Goal: Task Accomplishment & Management: Manage account settings

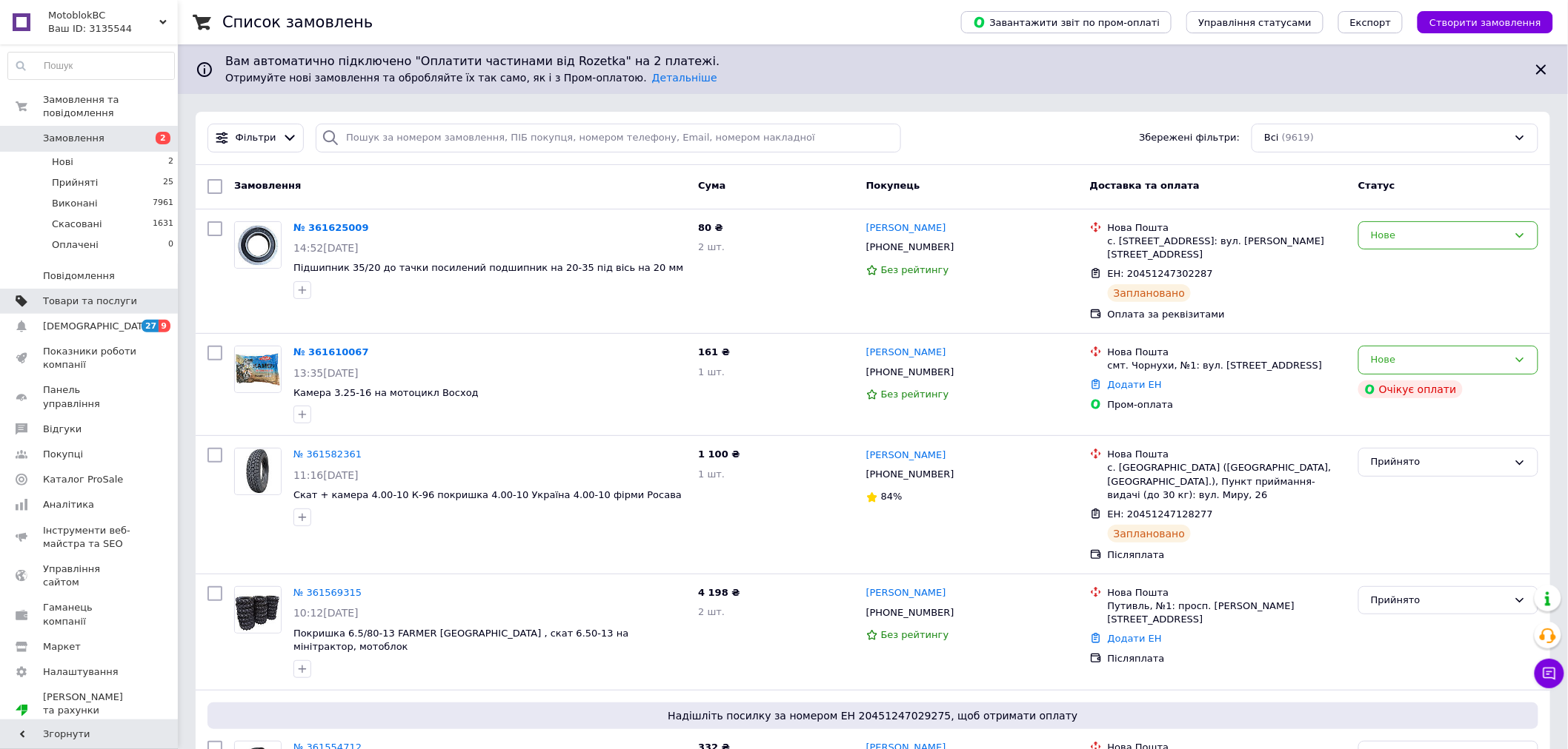
click at [112, 295] on span "Товари та послуги" at bounding box center [90, 301] width 94 height 13
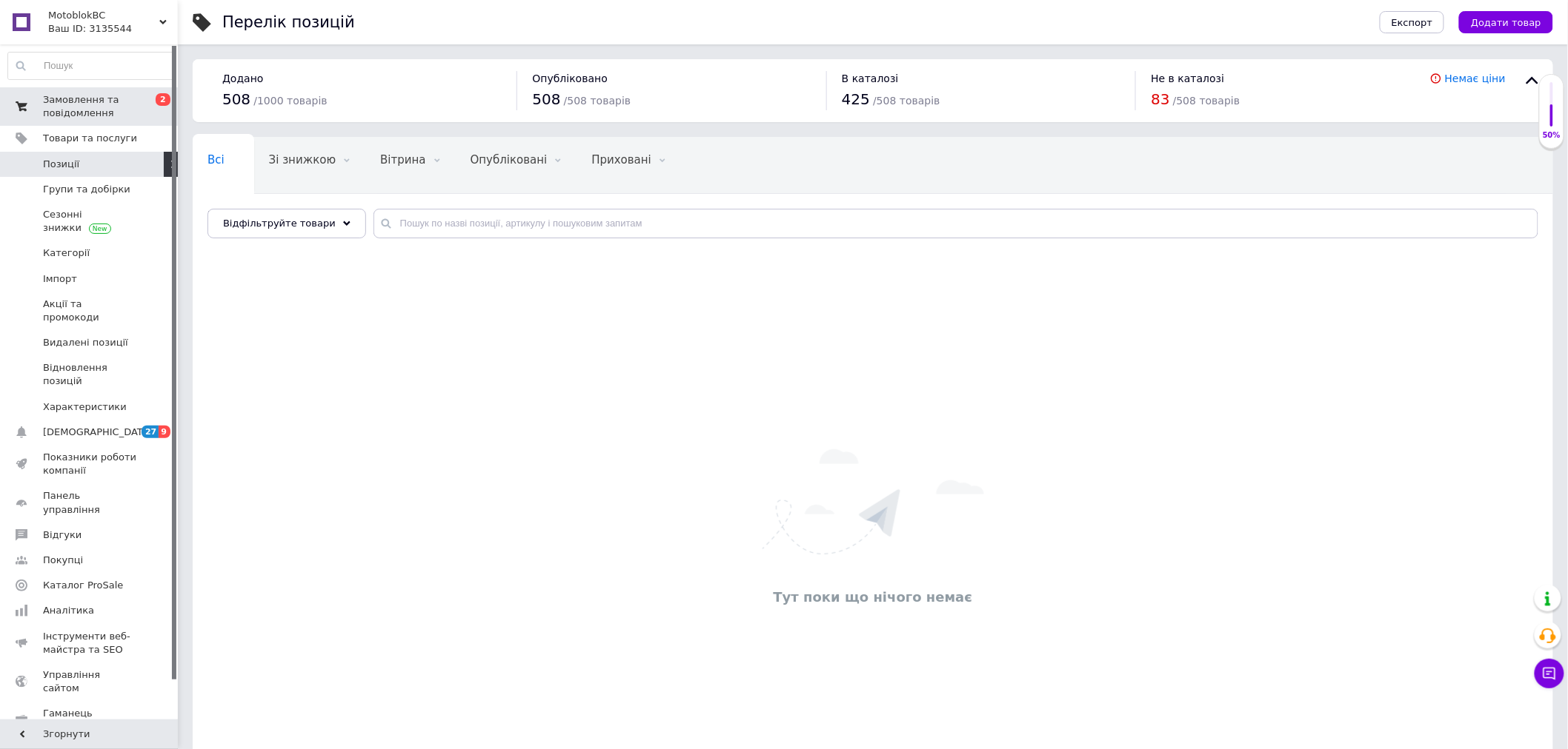
click at [90, 103] on span "Замовлення та повідомлення" at bounding box center [90, 107] width 94 height 27
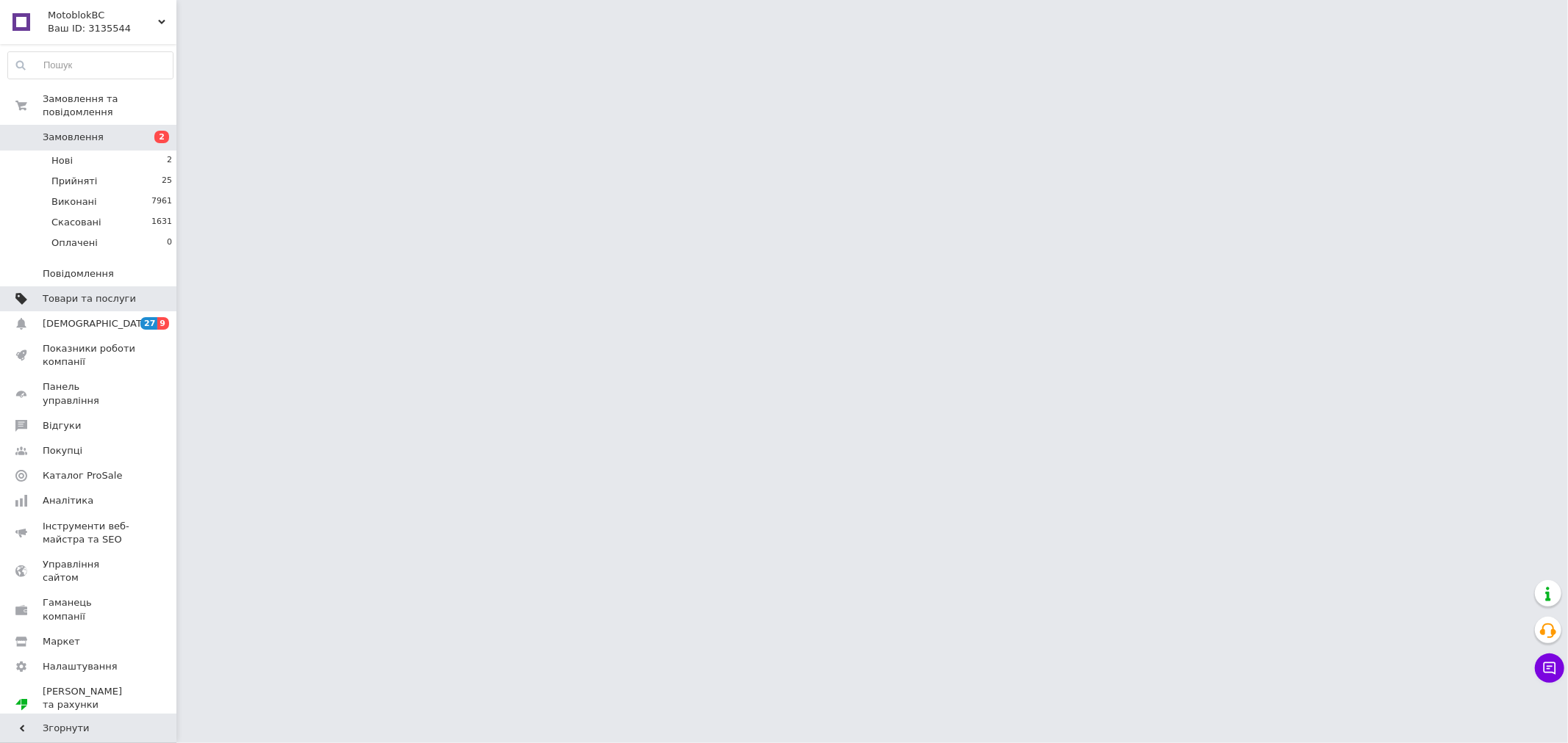
click at [119, 296] on link "Товари та послуги" at bounding box center [90, 299] width 181 height 25
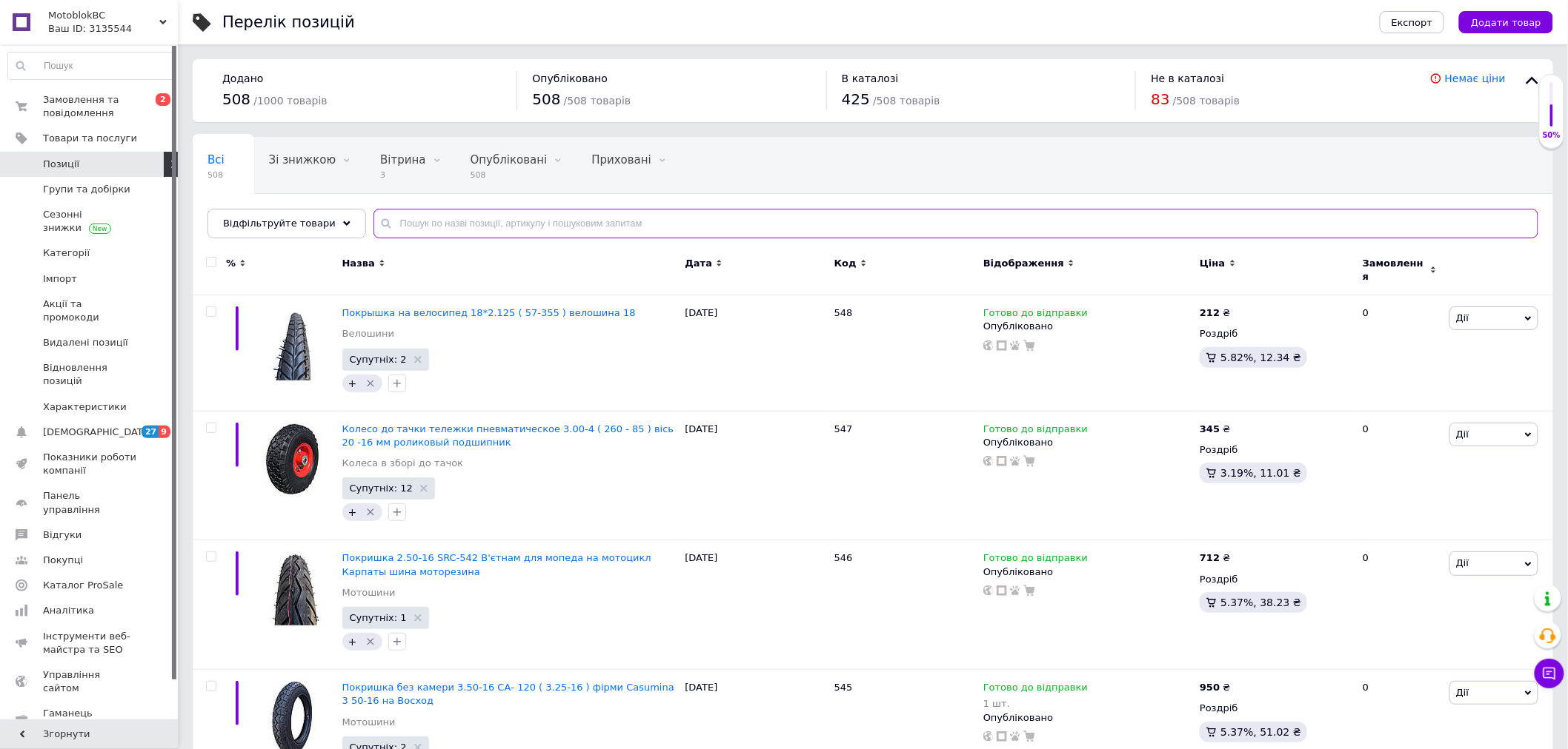
click at [712, 218] on input "text" at bounding box center [955, 223] width 1165 height 30
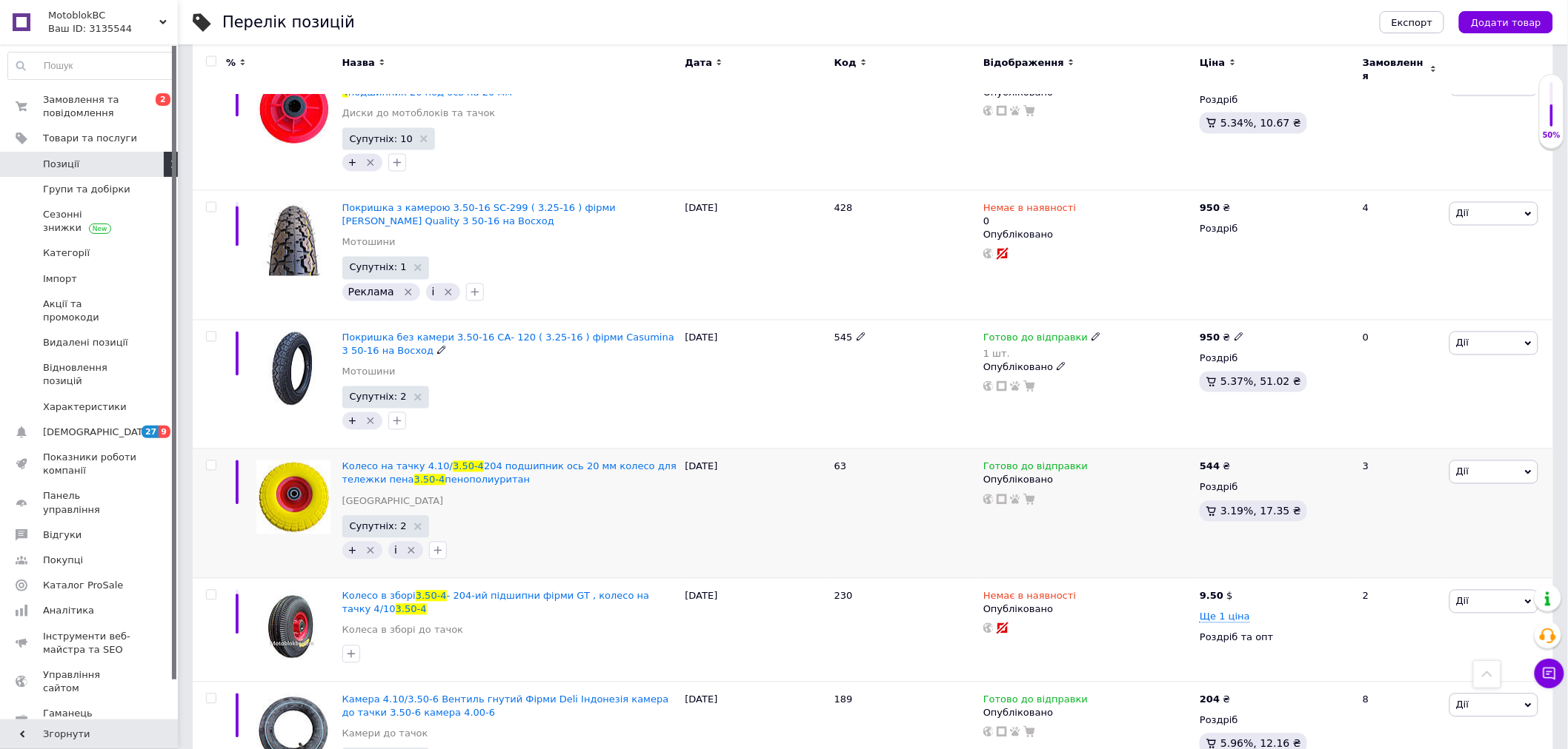
scroll to position [3373, 0]
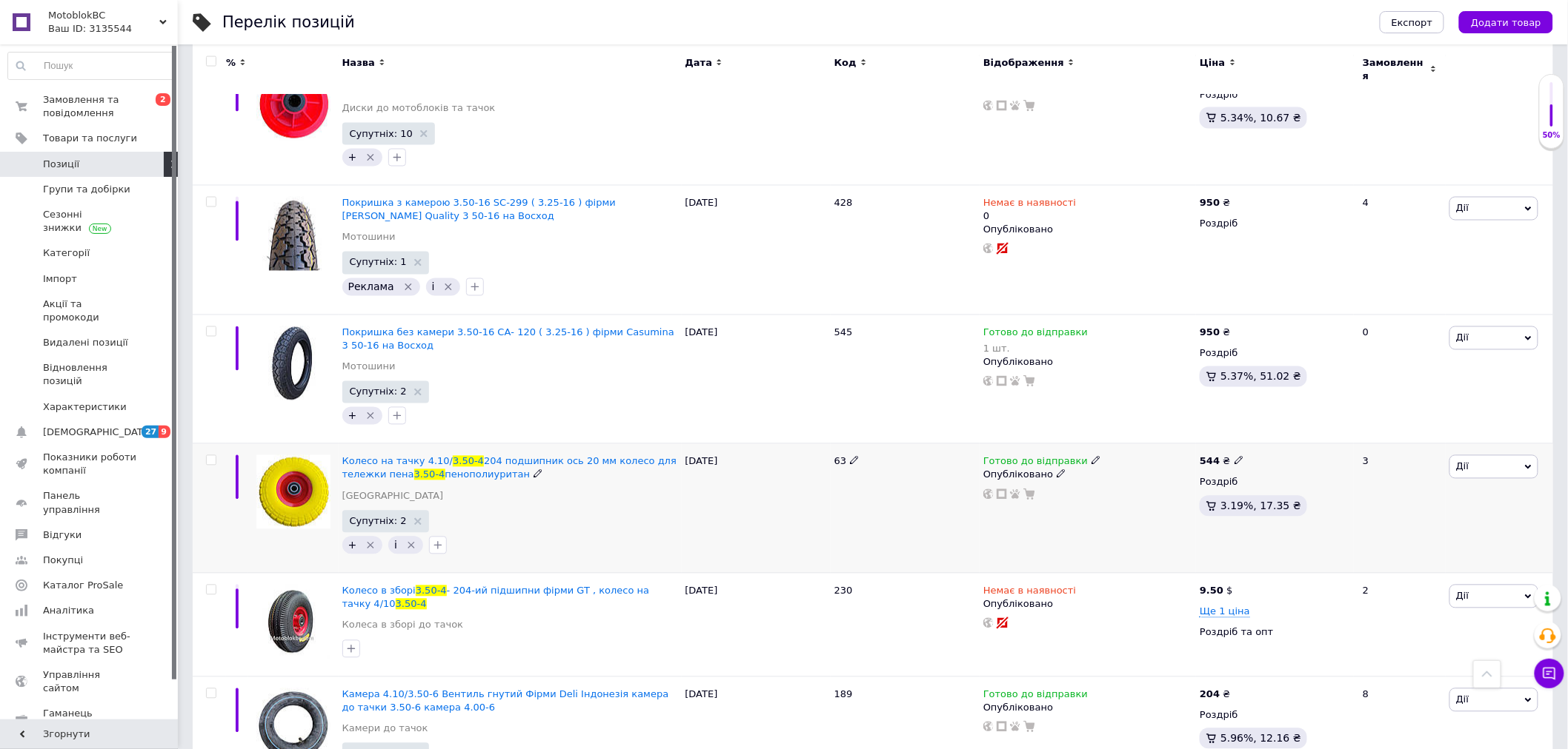
type input "3.50-4"
click at [1091, 456] on icon at bounding box center [1096, 460] width 9 height 9
click at [1119, 497] on li "Немає в наявності" at bounding box center [1172, 507] width 140 height 21
click at [1124, 485] on input at bounding box center [1157, 499] width 112 height 30
type input "0"
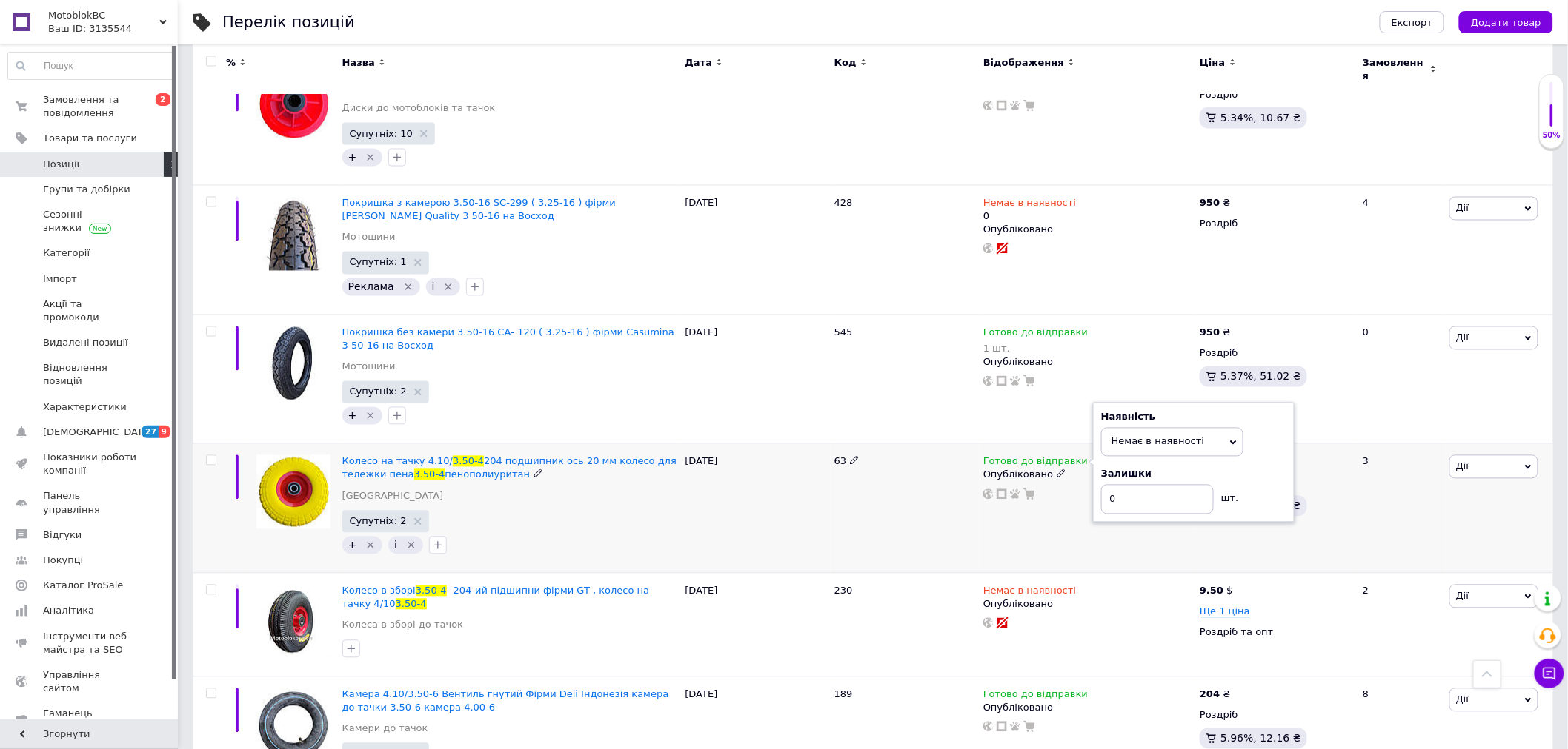
click at [752, 467] on div "10.06.2025" at bounding box center [757, 509] width 149 height 129
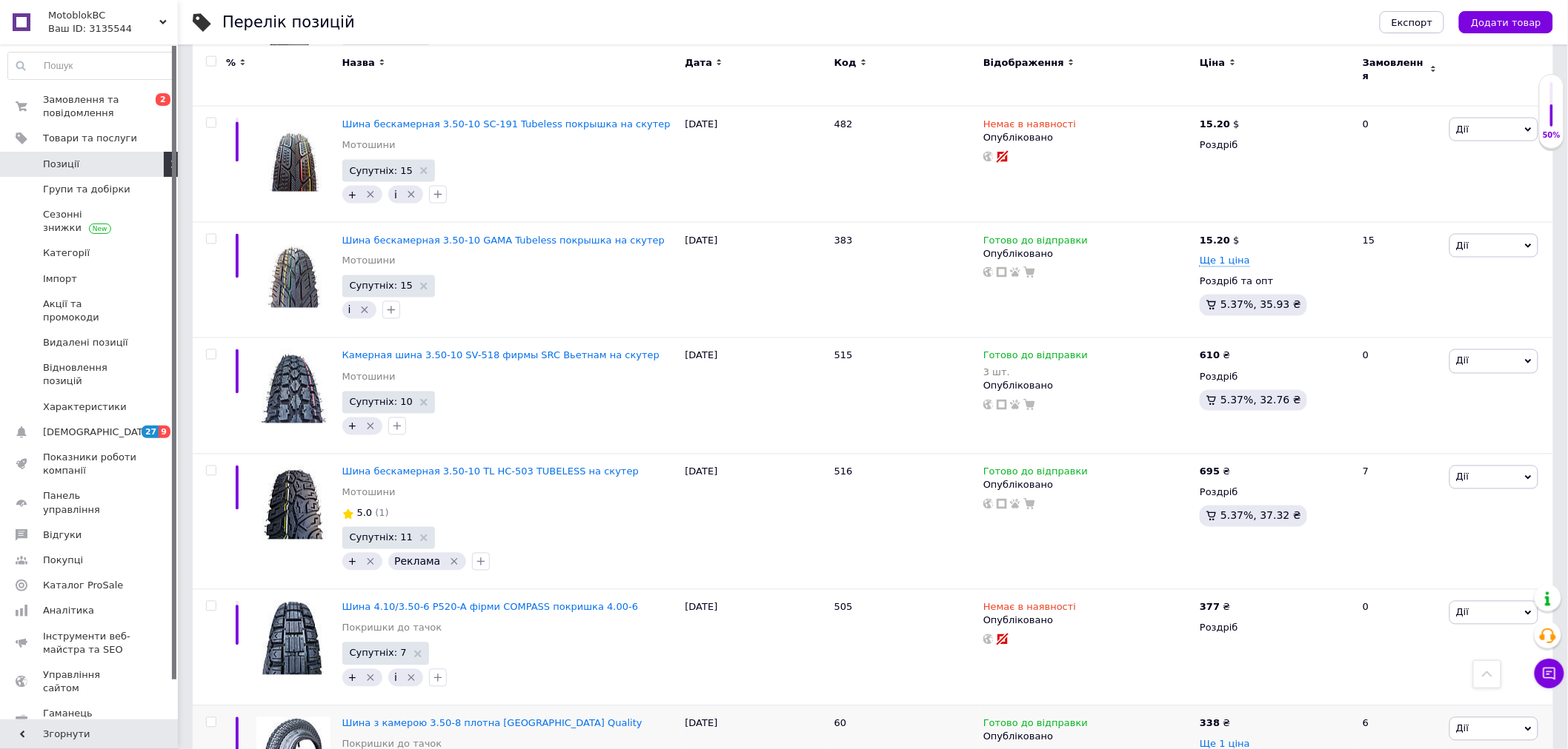
scroll to position [8145, 0]
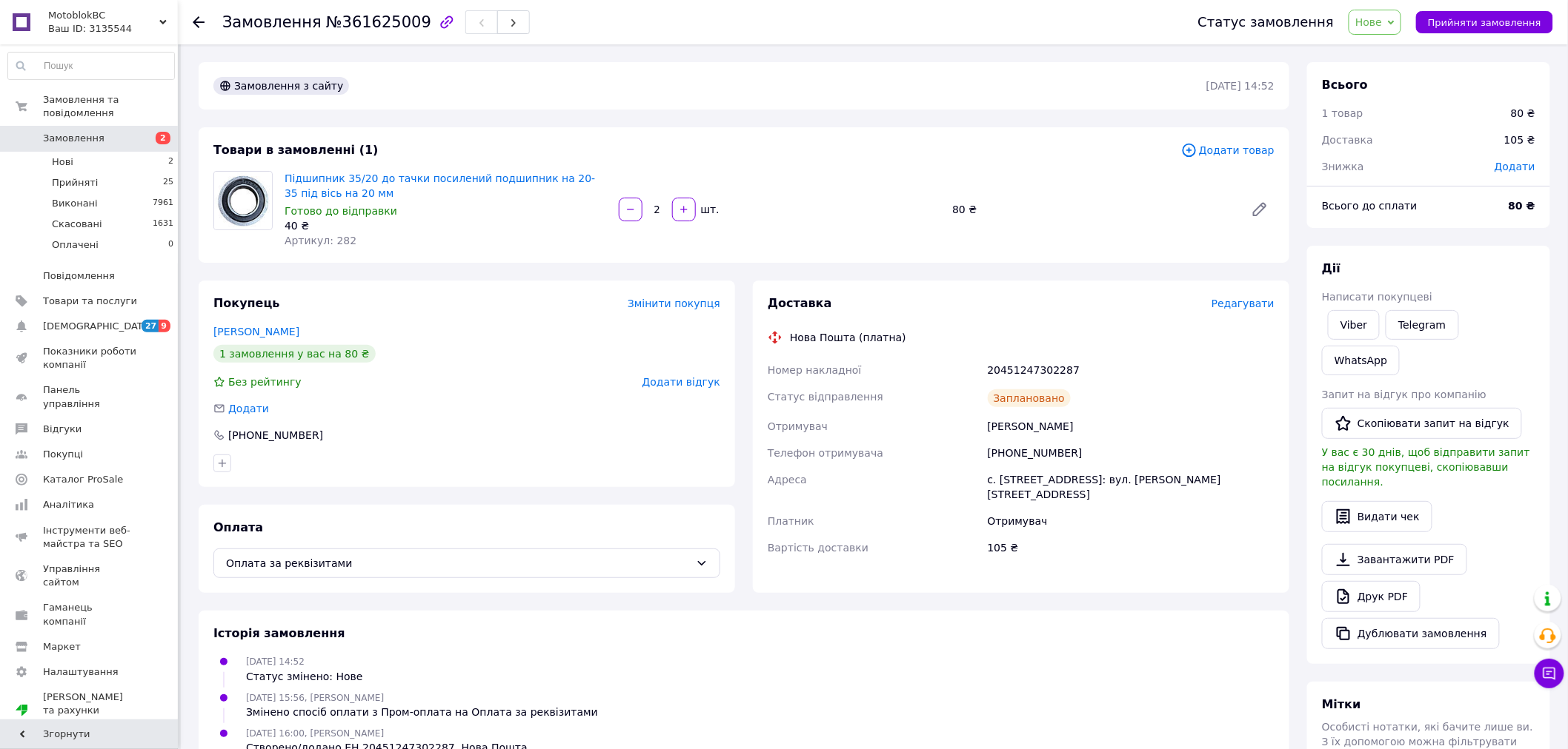
click at [127, 31] on div "Ваш ID: 3135544" at bounding box center [113, 29] width 130 height 13
click at [98, 68] on link "Сайт MotoblokBC" at bounding box center [89, 62] width 163 height 28
click at [428, 367] on div "Покупець Змінити покупця [PERSON_NAME] 1 замовлення у вас на 80 ₴ Без рейтингу …" at bounding box center [467, 384] width 536 height 207
click at [72, 132] on span "Замовлення" at bounding box center [74, 138] width 61 height 13
